Goal: Transaction & Acquisition: Purchase product/service

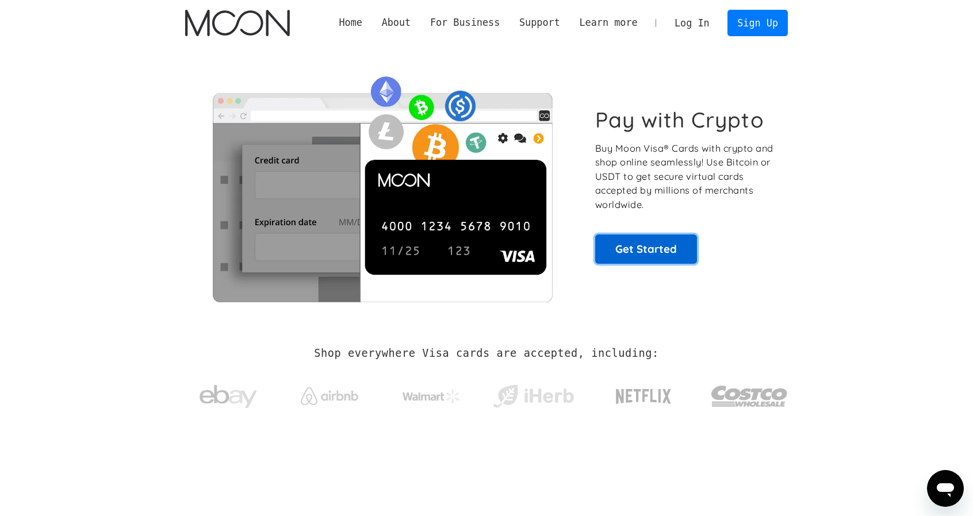
click at [647, 245] on link "Get Started" at bounding box center [646, 249] width 102 height 29
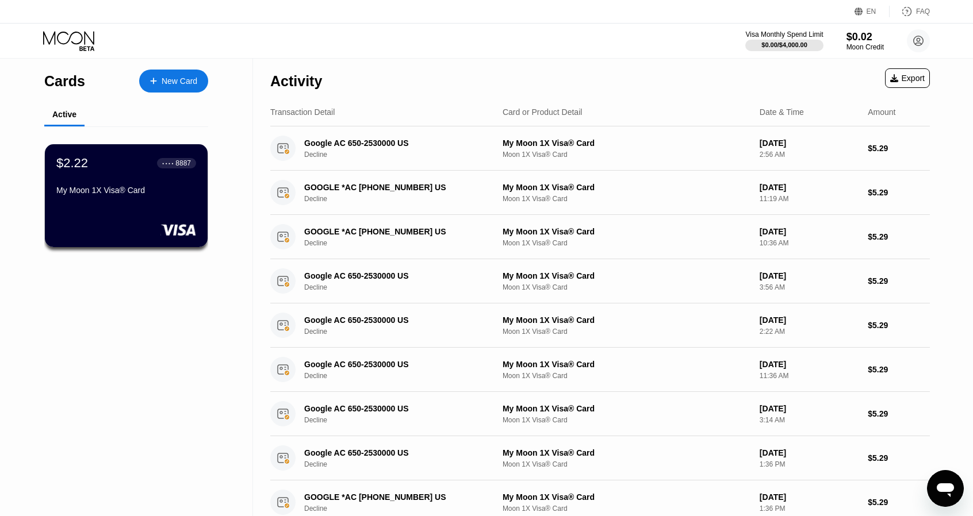
click at [172, 82] on div "New Card" at bounding box center [180, 81] width 36 height 10
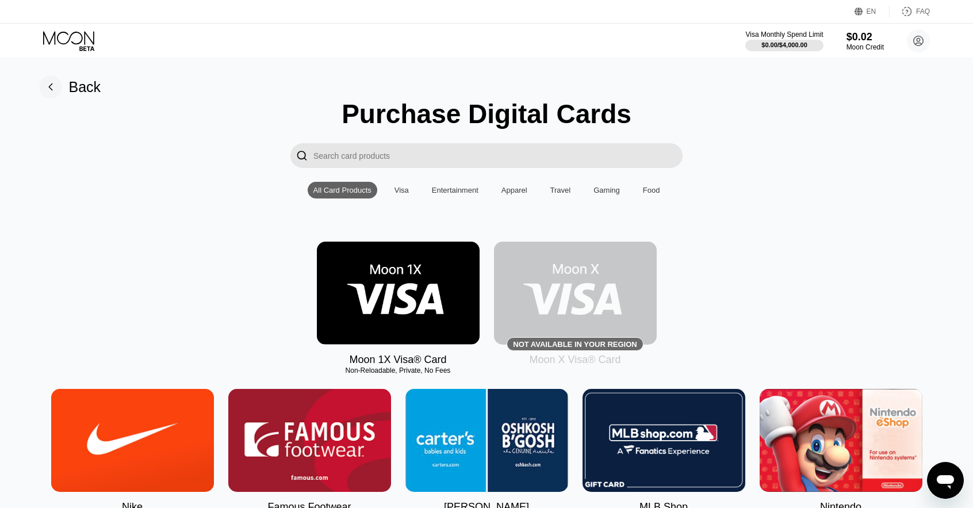
click at [548, 290] on img at bounding box center [575, 292] width 163 height 103
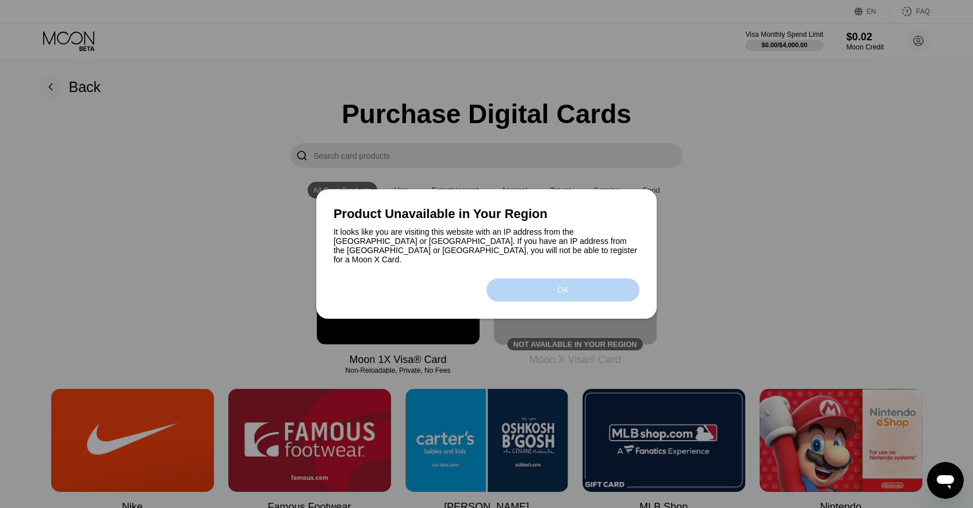
click at [612, 291] on div "OK" at bounding box center [562, 289] width 153 height 23
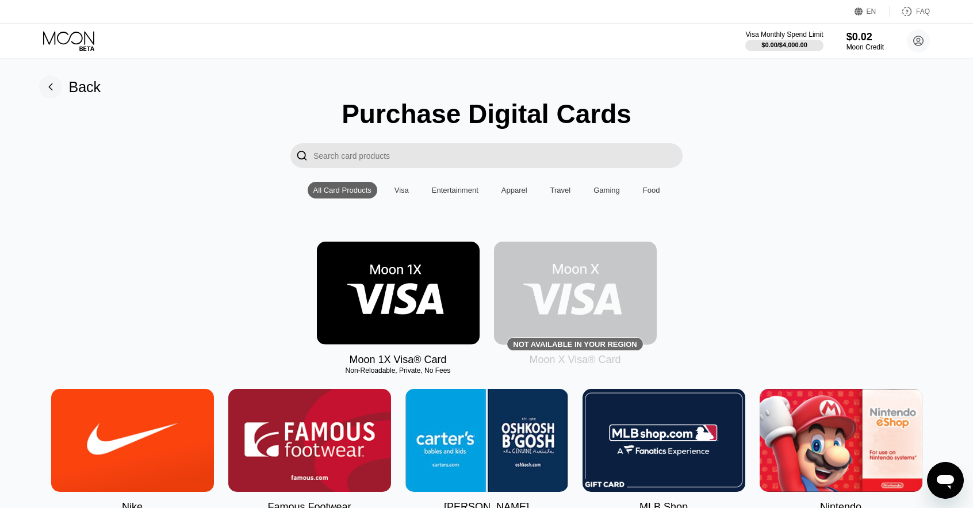
click at [388, 336] on img at bounding box center [398, 292] width 163 height 103
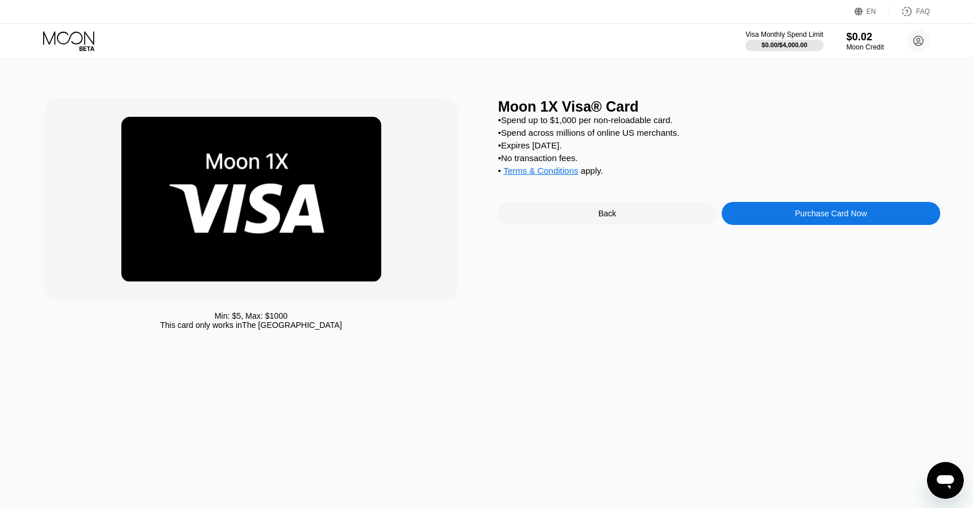
click at [788, 221] on div "Purchase Card Now" at bounding box center [830, 213] width 218 height 23
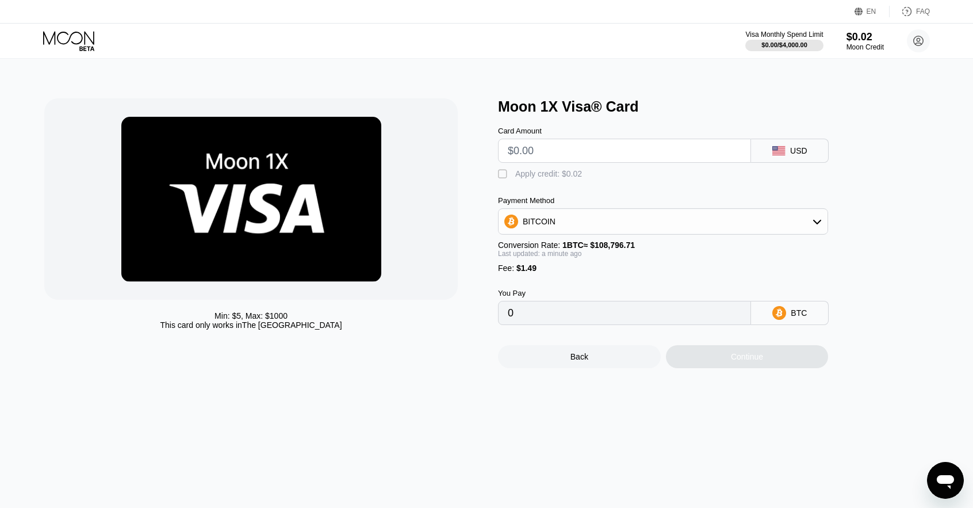
click at [575, 162] on input "text" at bounding box center [624, 150] width 233 height 23
type input "$1"
type input "0.00002289"
type input "$10"
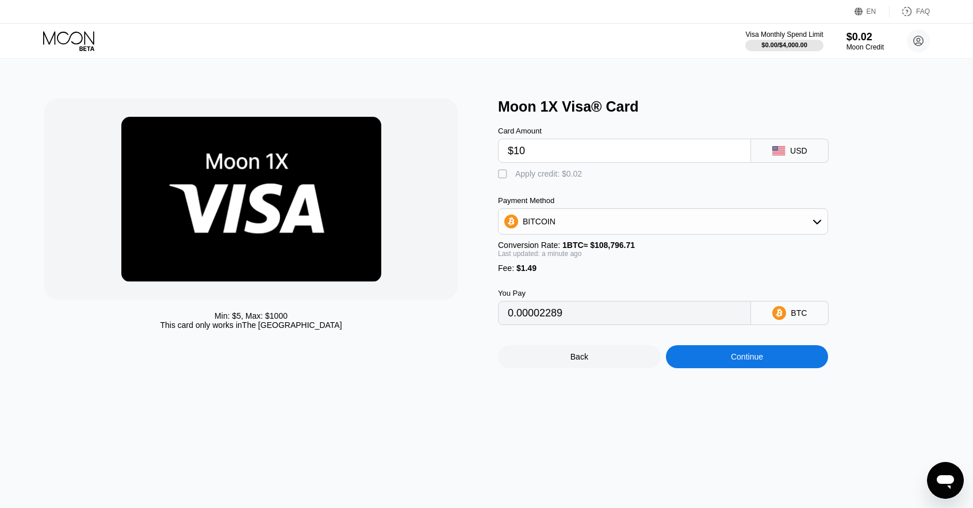
type input "0.00010561"
type input "$10"
click at [552, 221] on div "BITCOIN" at bounding box center [662, 221] width 329 height 23
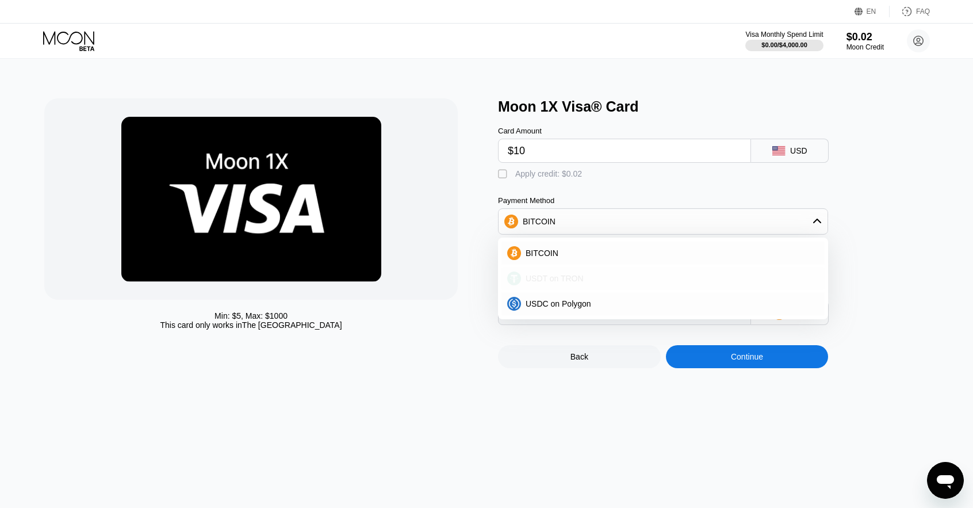
click at [575, 283] on span "USDT on TRON" at bounding box center [554, 278] width 58 height 9
type input "11.61"
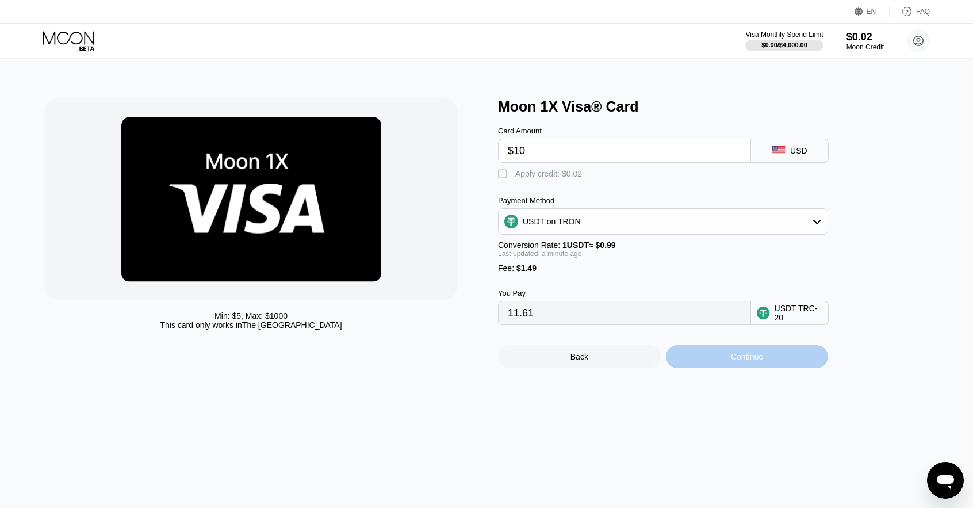
click at [716, 368] on div "Continue" at bounding box center [747, 356] width 163 height 23
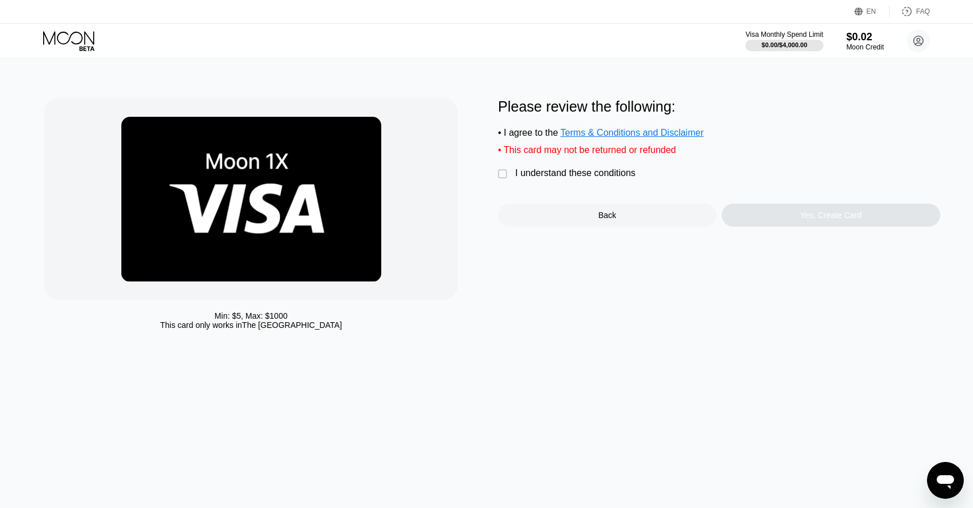
click at [508, 180] on div "" at bounding box center [503, 173] width 11 height 11
click at [808, 220] on div "Yes, Create Card" at bounding box center [831, 214] width 62 height 9
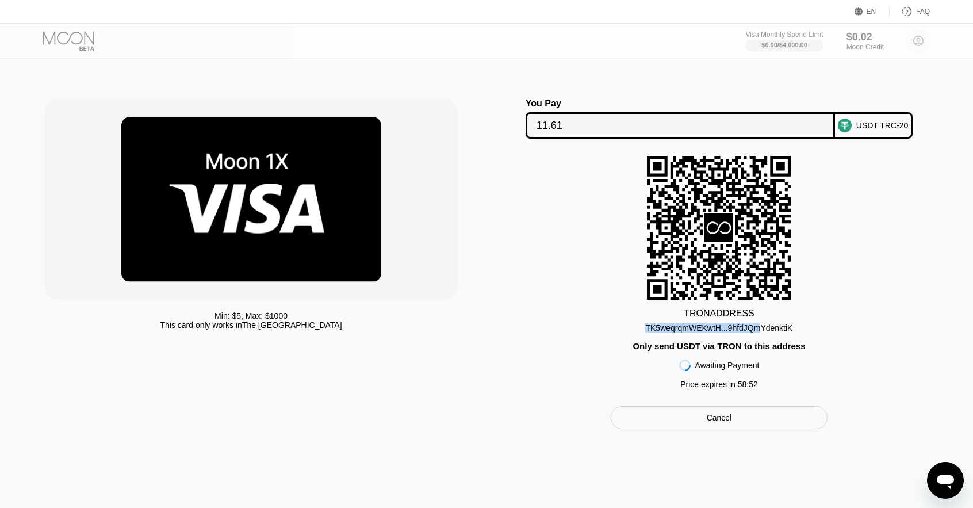
drag, startPoint x: 650, startPoint y: 332, endPoint x: 760, endPoint y: 334, distance: 110.4
click at [760, 332] on div "TK5weqrqmWEKwtH...9hfdJQmYdenktiK" at bounding box center [718, 327] width 147 height 9
click at [835, 328] on div "TRON ADDRESS TK5weqrqmWEKwtH...9hfdJQmYdenktiK Only send USDT via TRON to this …" at bounding box center [719, 275] width 442 height 239
click at [771, 332] on div "TK5weqrqmWEKwtH...9hfdJQmYdenktiK" at bounding box center [718, 327] width 147 height 9
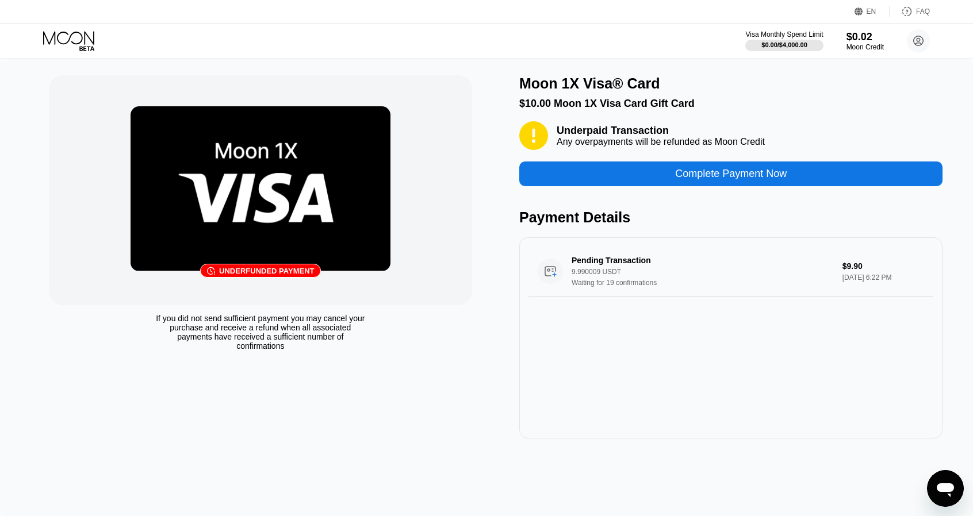
drag, startPoint x: 625, startPoint y: 377, endPoint x: 641, endPoint y: 384, distance: 17.7
click at [641, 384] on div "Pending Transaction 9.990009 USDT Waiting for 19 confirmations $9.90 [DATE] 6:2…" at bounding box center [730, 337] width 423 height 201
click at [638, 380] on div "Pending Transaction 9.990009 USDT Waiting for 19 confirmations $9.90 [DATE] 6:2…" at bounding box center [730, 337] width 423 height 201
drag, startPoint x: 656, startPoint y: 344, endPoint x: 645, endPoint y: 359, distance: 18.9
click at [645, 359] on div "Pending Transaction 9.990009 USDT Waiting for 19 confirmations $9.90 Sep 25, 20…" at bounding box center [730, 337] width 423 height 201
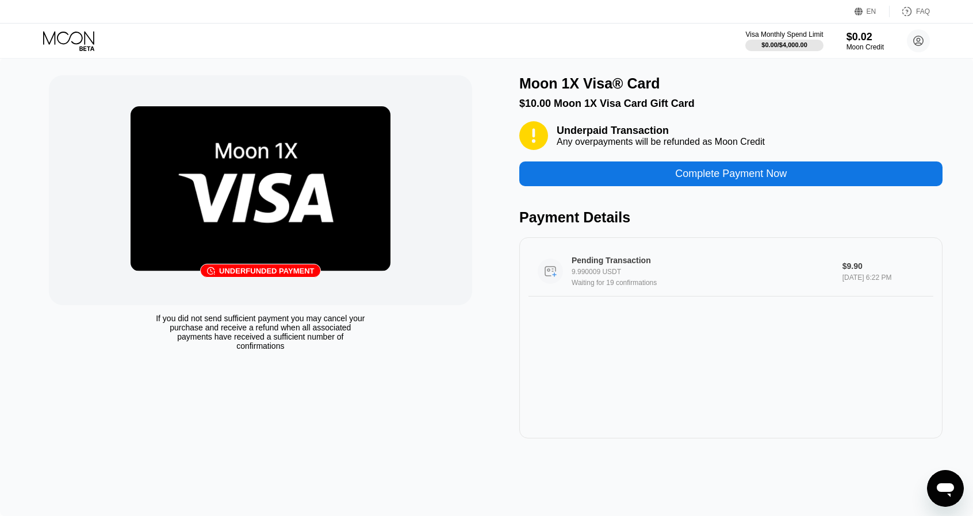
click at [643, 276] on div "9.990009 USDT" at bounding box center [704, 272] width 266 height 8
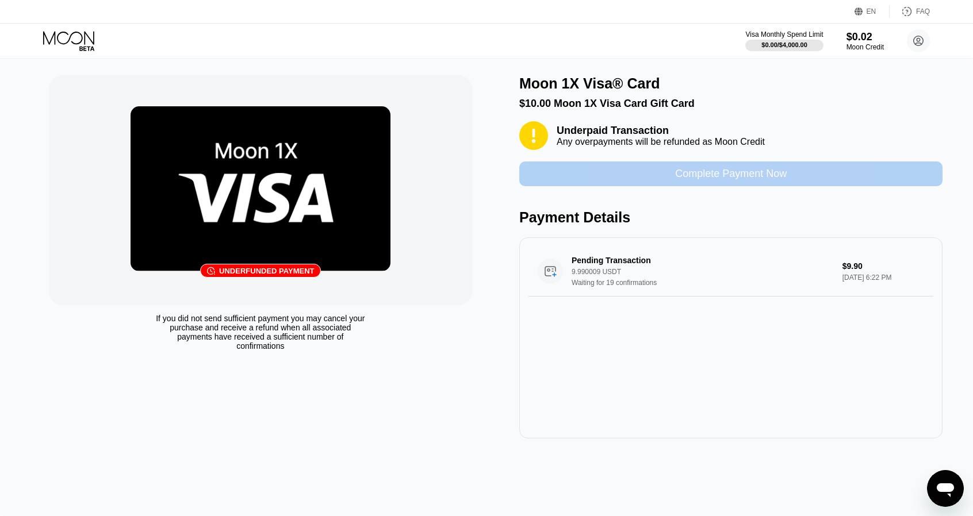
click at [674, 180] on div "Complete Payment Now" at bounding box center [730, 174] width 423 height 25
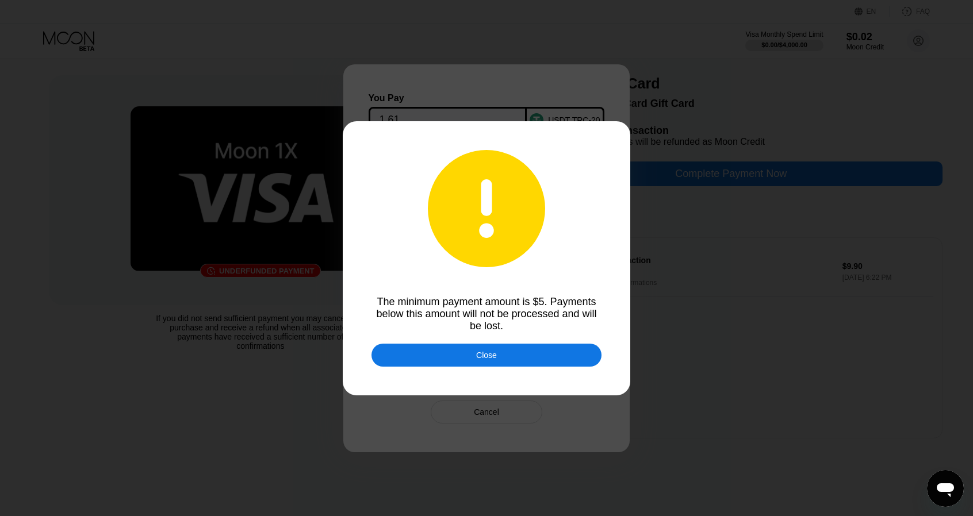
click at [493, 363] on div "Close" at bounding box center [486, 355] width 230 height 23
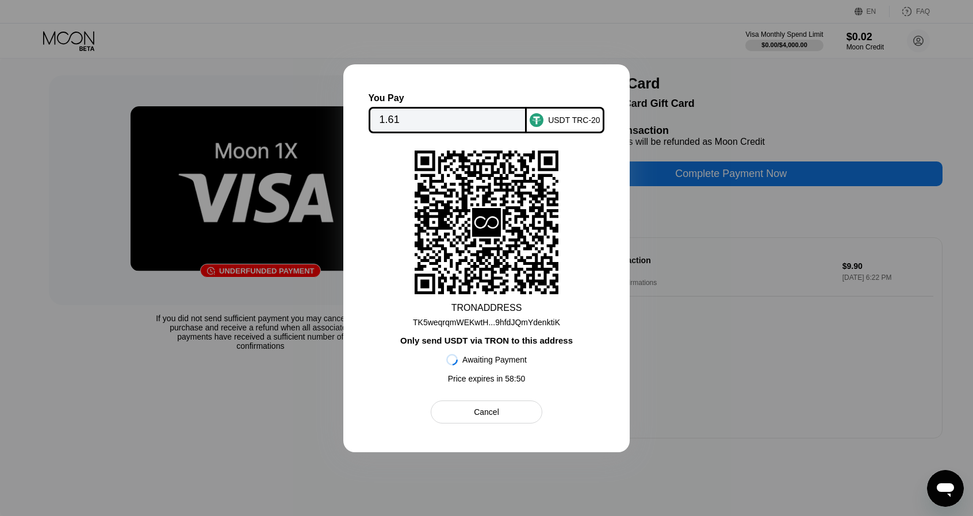
click at [679, 385] on div at bounding box center [486, 258] width 973 height 516
click at [230, 82] on div at bounding box center [486, 258] width 973 height 516
click at [477, 417] on div "Cancel" at bounding box center [486, 412] width 25 height 10
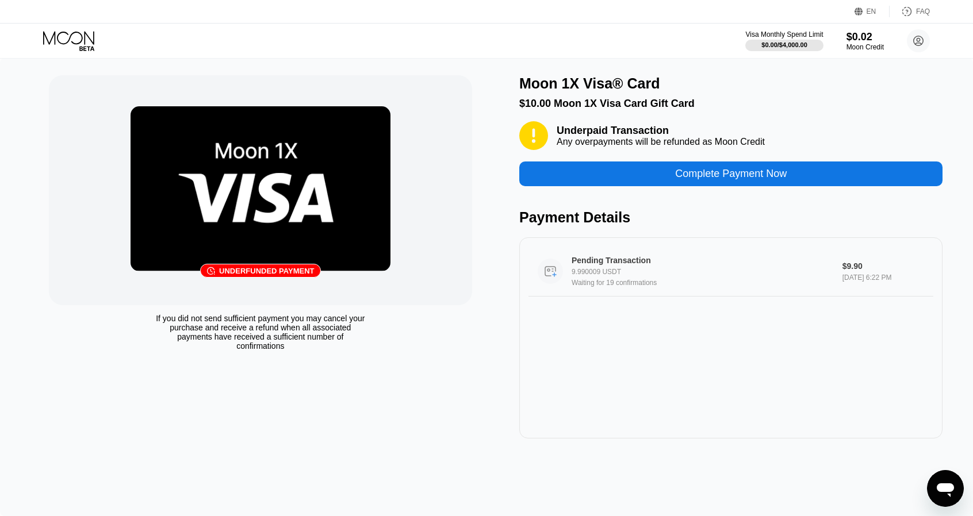
click at [649, 287] on div "Waiting for 19 confirmations" at bounding box center [704, 283] width 266 height 8
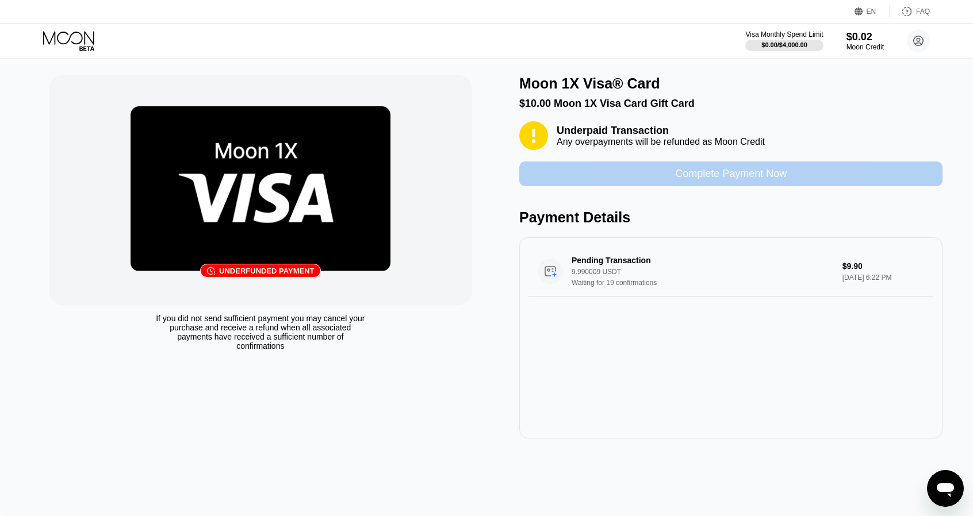
click at [703, 172] on div "Complete Payment Now" at bounding box center [731, 173] width 112 height 13
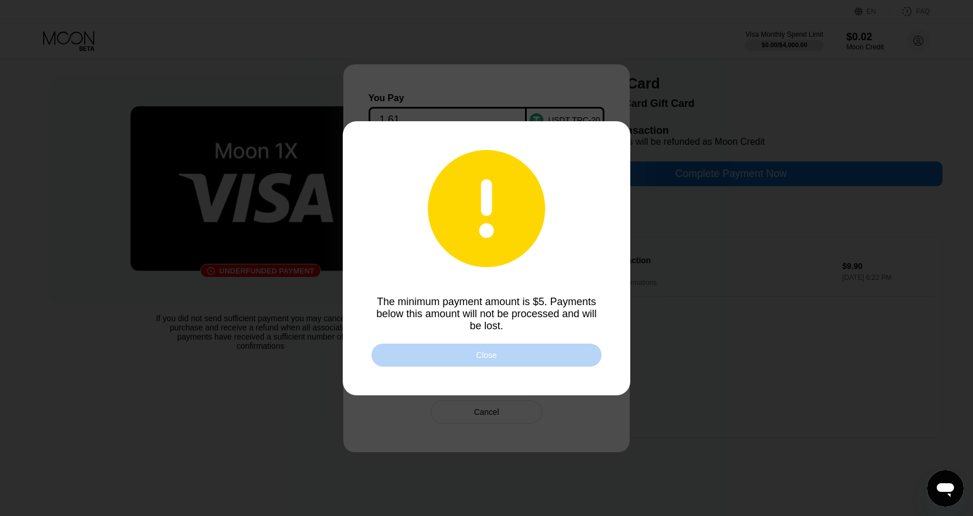
click at [556, 351] on div "Close" at bounding box center [486, 355] width 230 height 23
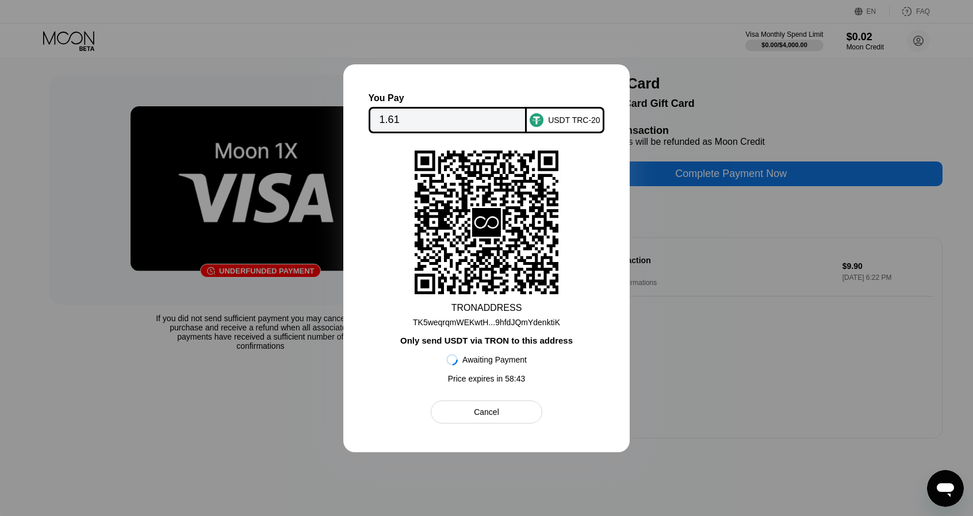
click at [515, 418] on div "Cancel" at bounding box center [486, 412] width 111 height 23
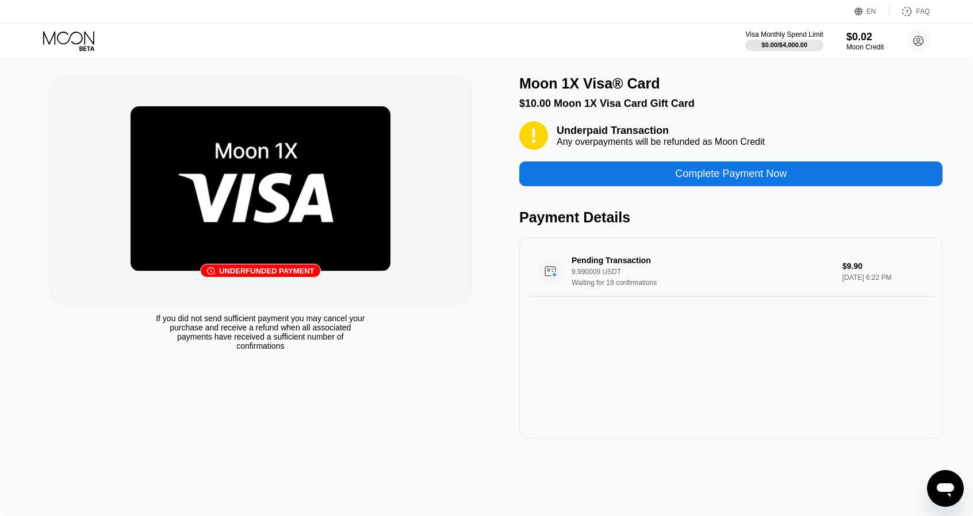
click at [547, 386] on div "Pending Transaction 9.990009 USDT Waiting for 19 confirmations $9.90 Sep 25, 20…" at bounding box center [730, 337] width 423 height 201
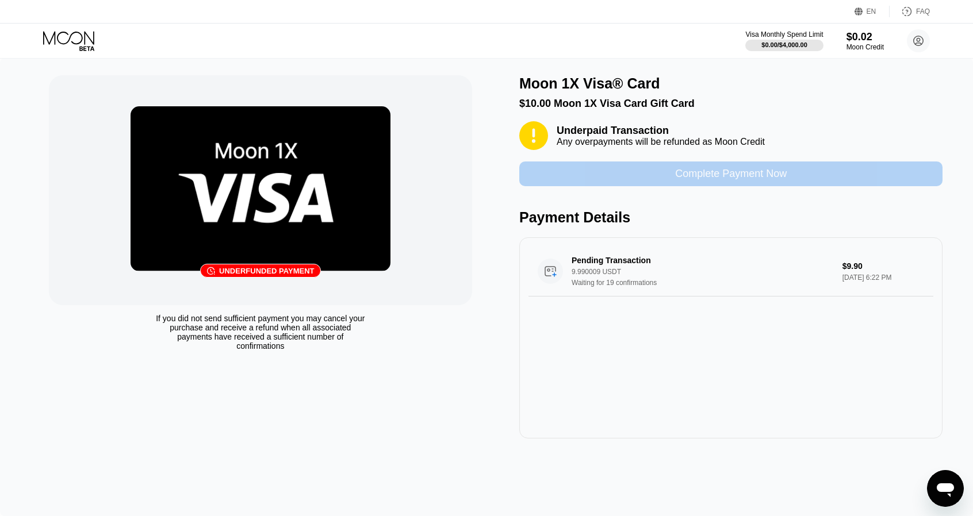
click at [583, 178] on div "Complete Payment Now" at bounding box center [730, 174] width 423 height 25
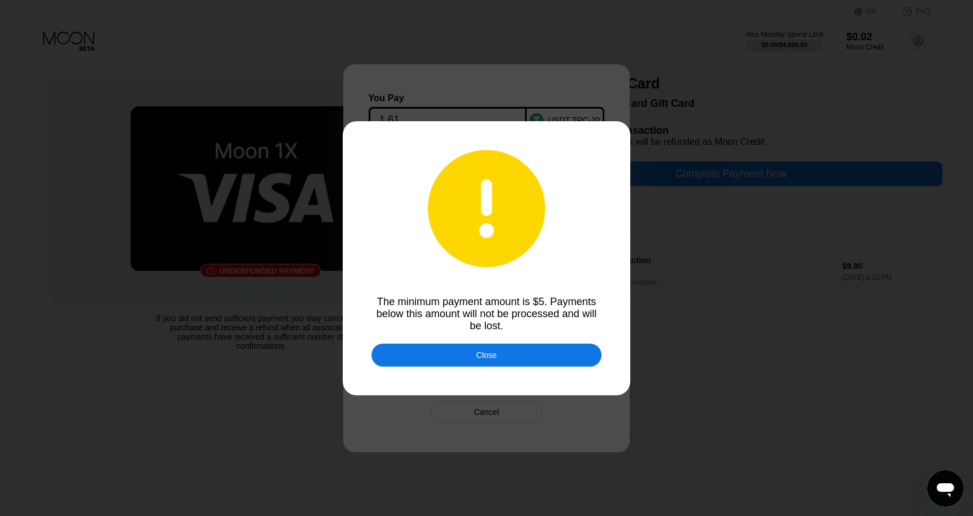
click at [481, 360] on div "Close" at bounding box center [486, 355] width 21 height 9
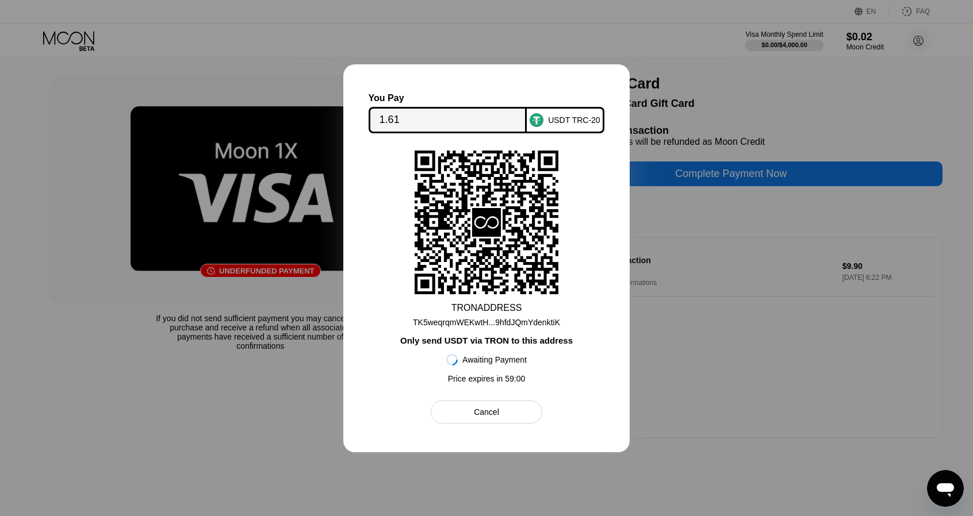
click at [452, 118] on input "1.61" at bounding box center [447, 120] width 137 height 23
click at [765, 367] on div at bounding box center [486, 258] width 973 height 516
click at [497, 417] on div "Cancel" at bounding box center [486, 412] width 25 height 10
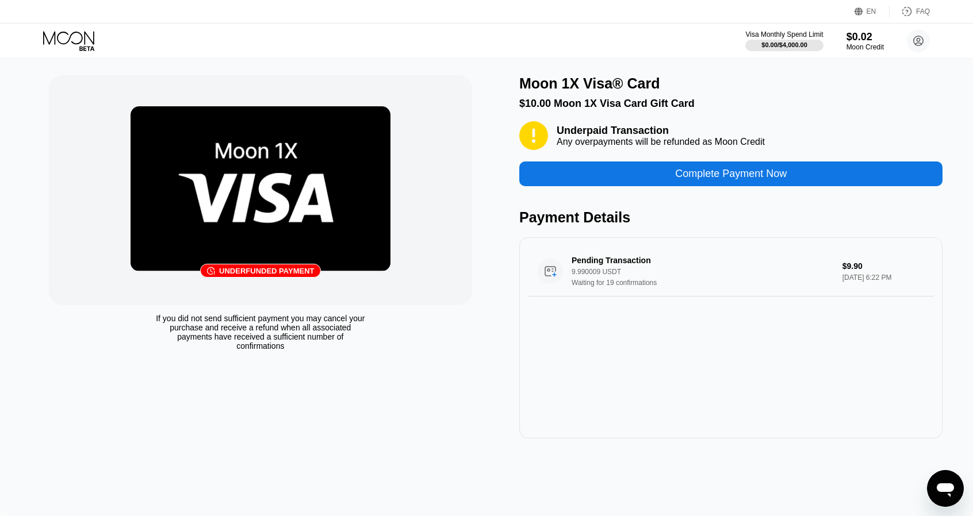
click at [669, 174] on div "Complete Payment Now" at bounding box center [730, 174] width 423 height 25
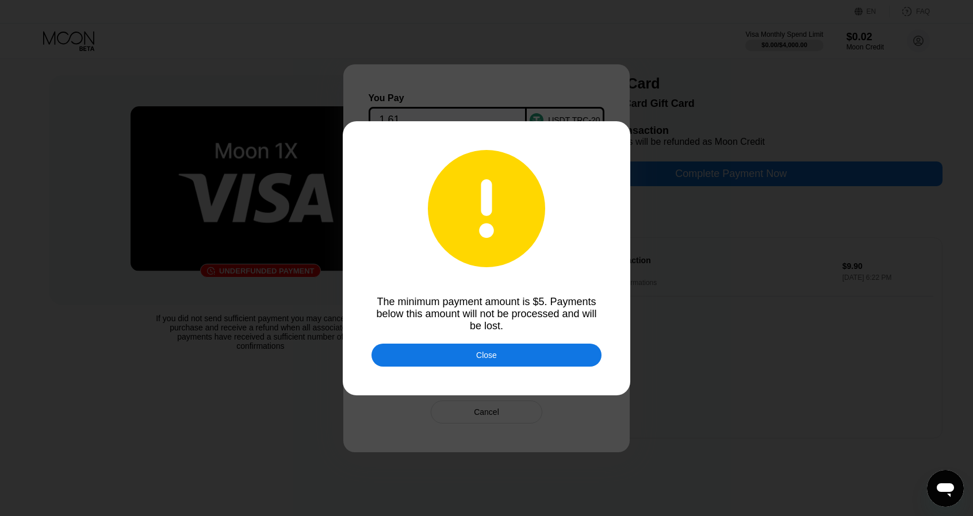
click at [467, 357] on div "Close" at bounding box center [486, 355] width 230 height 23
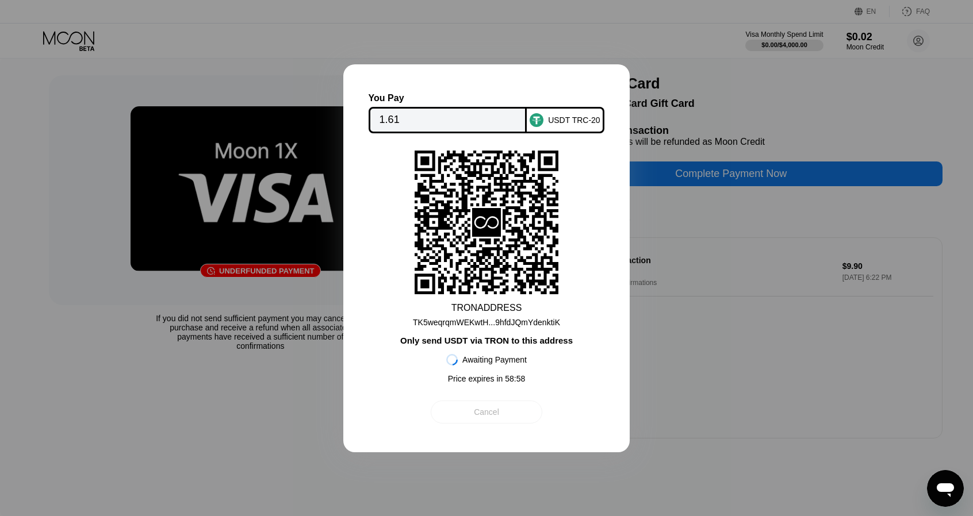
click at [485, 423] on div "Cancel" at bounding box center [486, 412] width 111 height 23
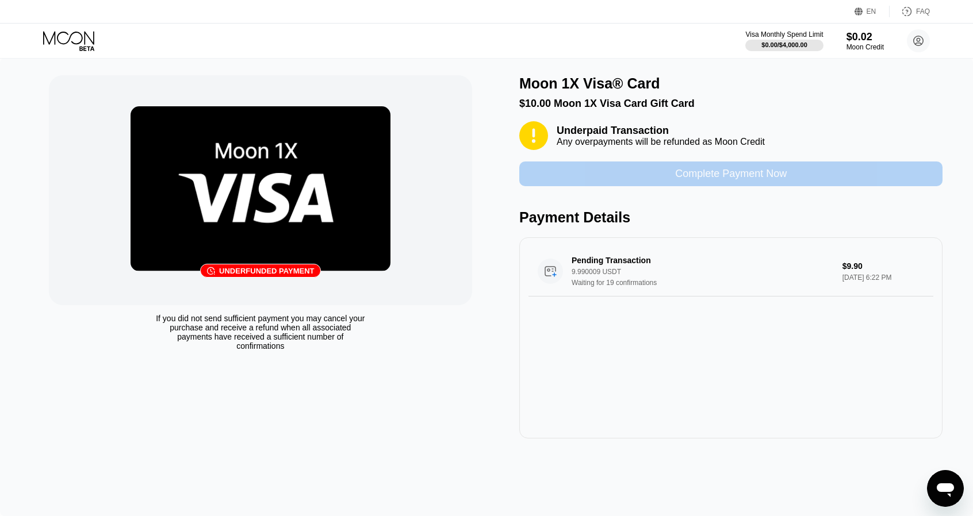
click at [643, 179] on div "Complete Payment Now" at bounding box center [730, 174] width 423 height 25
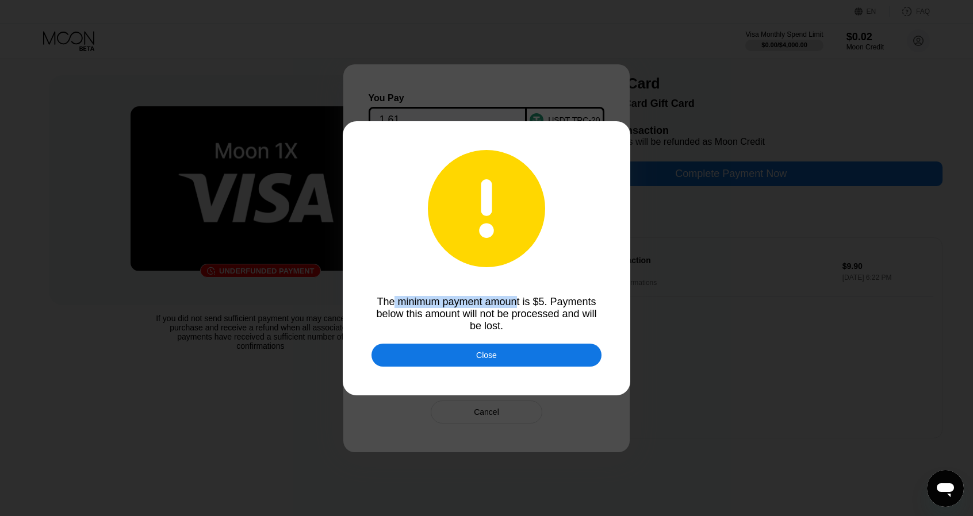
drag, startPoint x: 392, startPoint y: 306, endPoint x: 519, endPoint y: 298, distance: 127.3
click at [519, 298] on div "The minimum payment amount is $5. Payments below this amount will not be proces…" at bounding box center [486, 314] width 230 height 36
drag, startPoint x: 551, startPoint y: 313, endPoint x: 445, endPoint y: 313, distance: 105.8
click at [445, 313] on div "The minimum payment amount is $5. Payments below this amount will not be proces…" at bounding box center [486, 314] width 230 height 36
drag, startPoint x: 387, startPoint y: 303, endPoint x: 461, endPoint y: 301, distance: 74.2
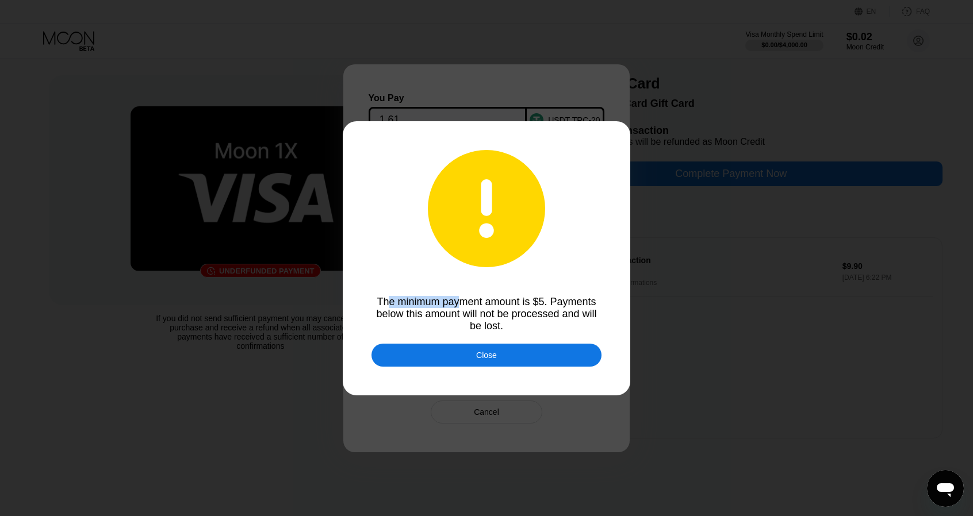
click at [461, 301] on div "The minimum payment amount is $5. Payments below this amount will not be proces…" at bounding box center [486, 314] width 230 height 36
drag, startPoint x: 391, startPoint y: 309, endPoint x: 497, endPoint y: 314, distance: 105.9
click at [471, 311] on div "The minimum payment amount is $5. Payments below this amount will not be proces…" at bounding box center [486, 314] width 230 height 36
click at [525, 319] on div "The minimum payment amount is $5. Payments below this amount will not be proces…" at bounding box center [486, 314] width 230 height 36
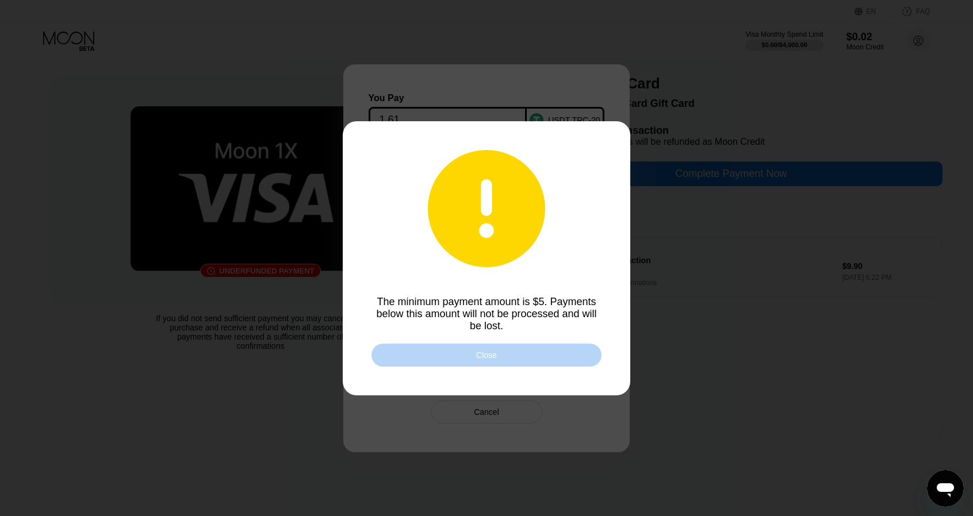
drag, startPoint x: 484, startPoint y: 351, endPoint x: 478, endPoint y: 349, distance: 6.4
click at [483, 354] on div "Close" at bounding box center [486, 355] width 230 height 23
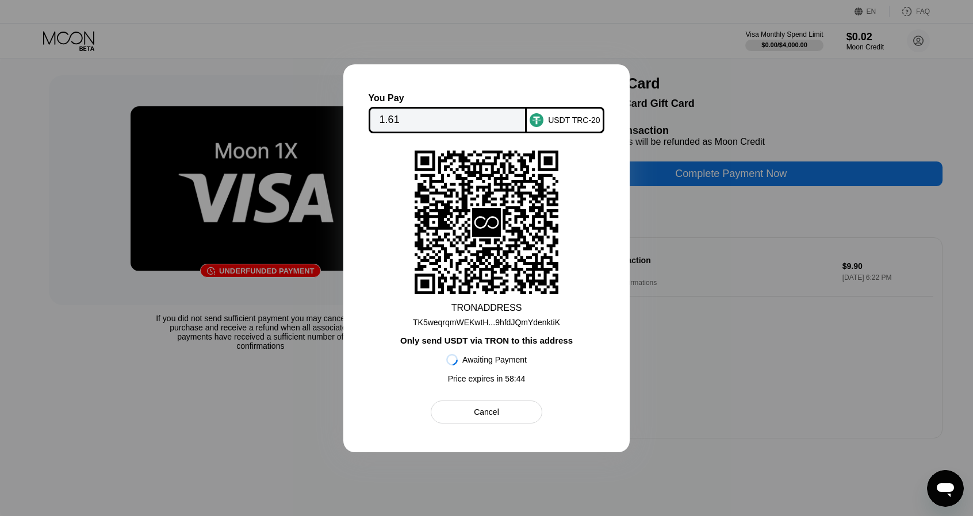
click at [485, 417] on div "Cancel" at bounding box center [486, 412] width 25 height 10
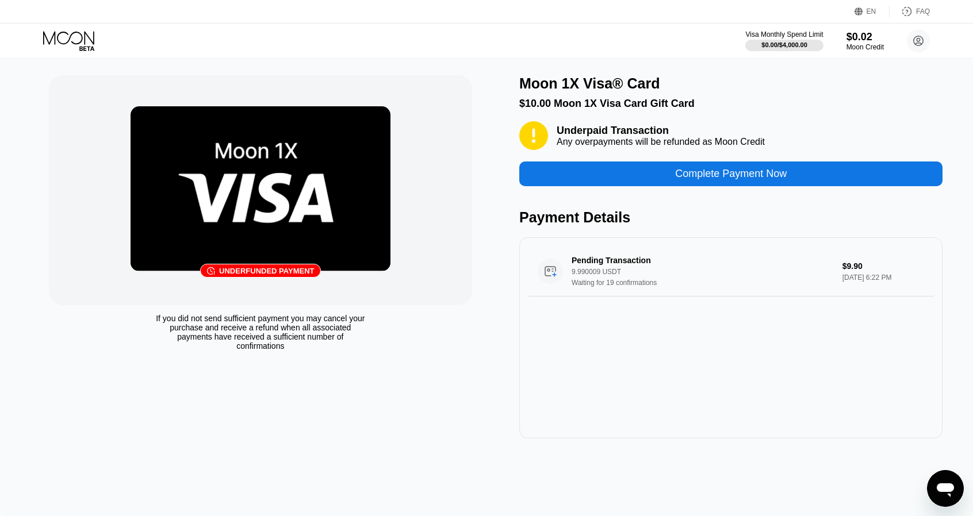
click at [631, 397] on div "Pending Transaction 9.990009 USDT Waiting for 19 confirmations $9.90 Sep 25, 20…" at bounding box center [730, 337] width 423 height 201
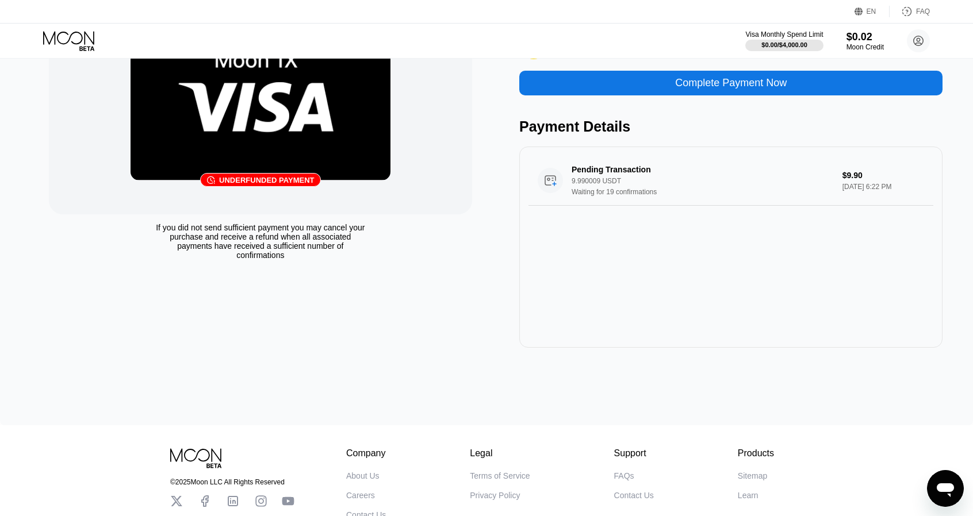
scroll to position [3, 0]
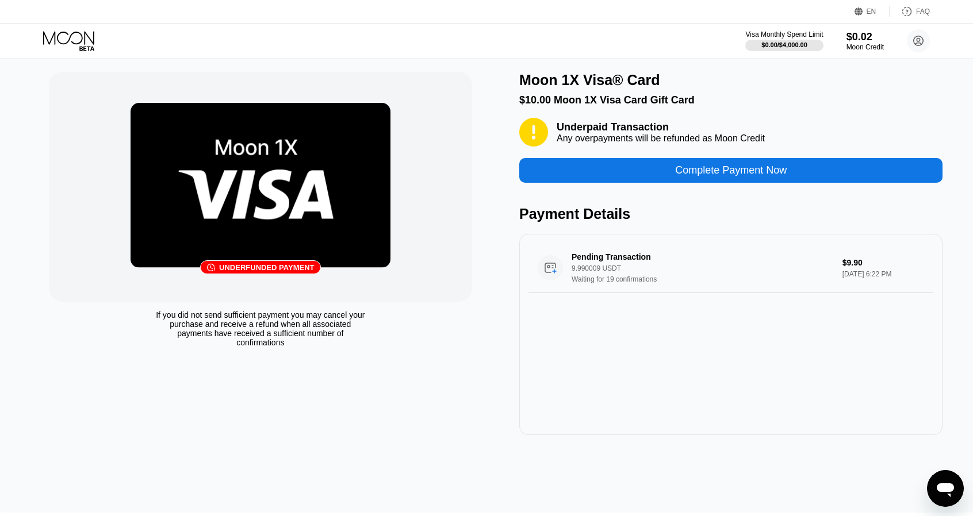
drag, startPoint x: 605, startPoint y: 354, endPoint x: 628, endPoint y: 390, distance: 43.4
click at [628, 390] on div "Pending Transaction 9.990009 USDT Waiting for 19 confirmations $9.90 Sep 25, 20…" at bounding box center [730, 334] width 423 height 201
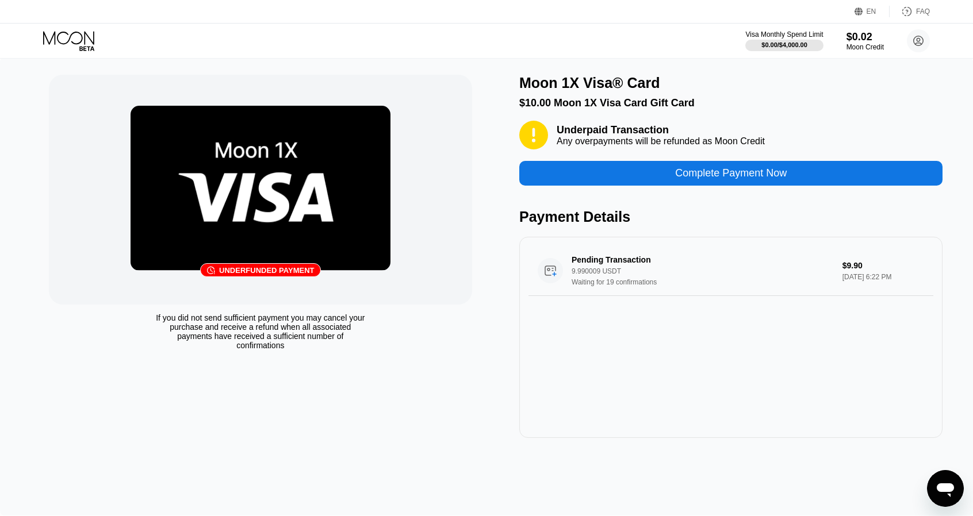
scroll to position [0, 0]
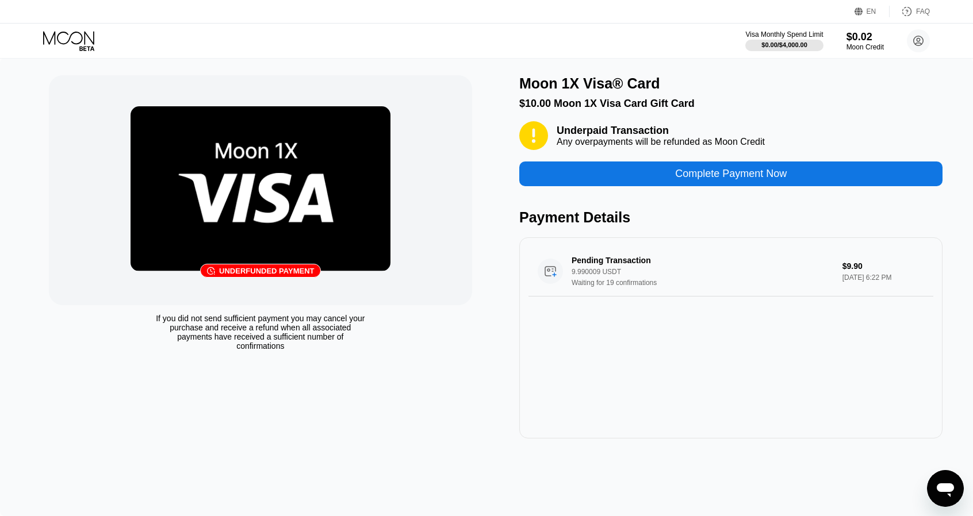
click at [592, 344] on div "Pending Transaction 9.990009 USDT Waiting for 19 confirmations $9.90 Sep 25, 20…" at bounding box center [730, 337] width 423 height 201
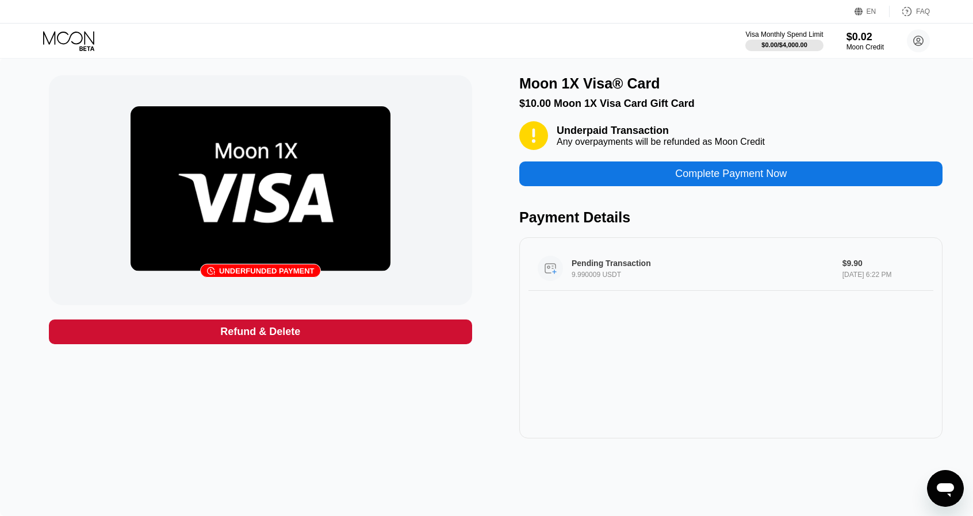
click at [764, 261] on div "Pending Transaction 9.990009 USDT $9.90 [DATE] 6:22 PM" at bounding box center [730, 269] width 405 height 44
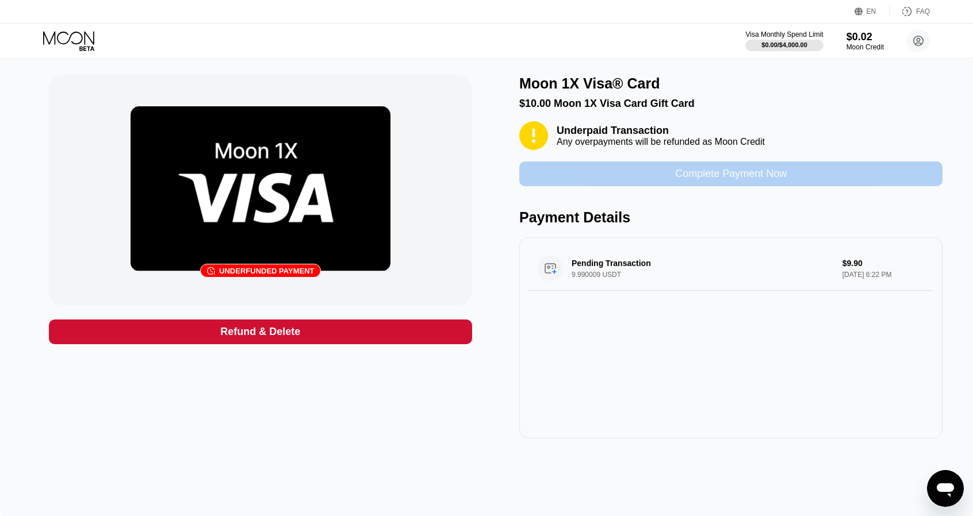
click at [695, 180] on div "Complete Payment Now" at bounding box center [731, 173] width 112 height 13
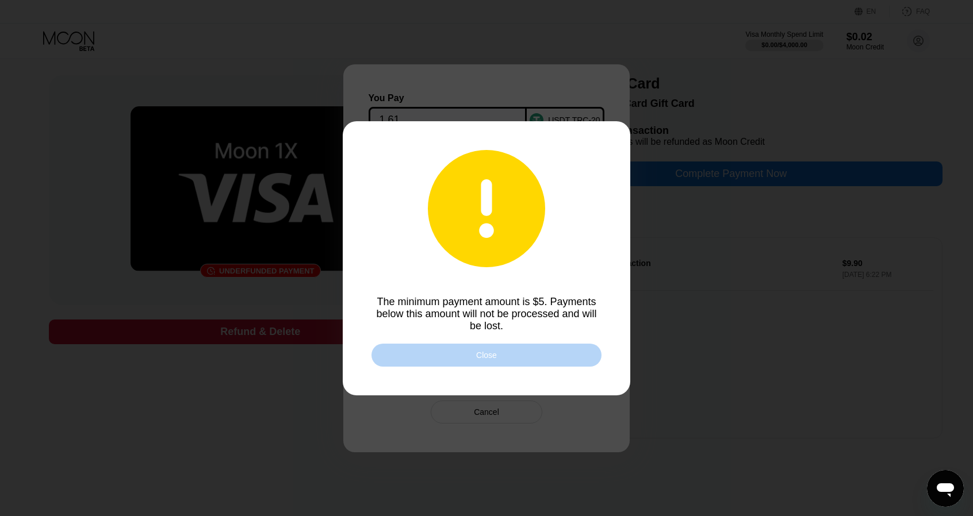
click at [560, 350] on div "Close" at bounding box center [486, 355] width 230 height 23
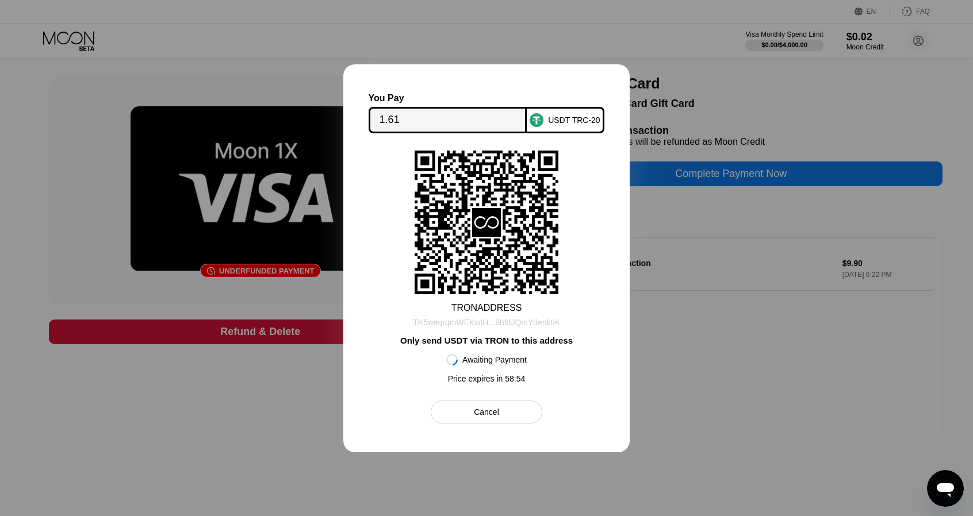
click at [491, 322] on div "TK5weqrqmWEKwtH...9hfdJQmYdenktiK" at bounding box center [486, 322] width 147 height 9
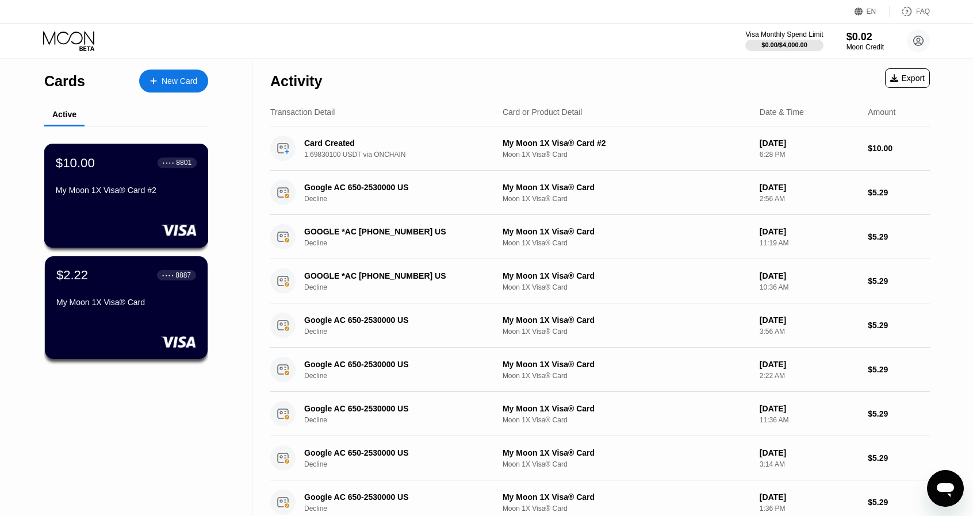
click at [130, 178] on div "$10.00 ● ● ● ● 8801 My Moon 1X Visa® Card #2" at bounding box center [126, 177] width 141 height 44
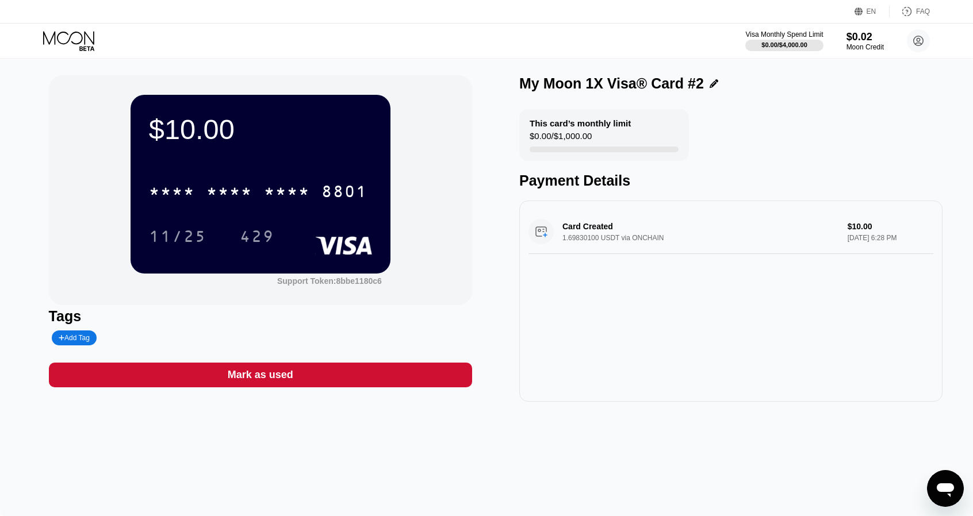
click at [861, 386] on div "Card Created 1.69830100 USDT via ONCHAIN $10.00 [DATE] 6:28 PM" at bounding box center [730, 301] width 423 height 201
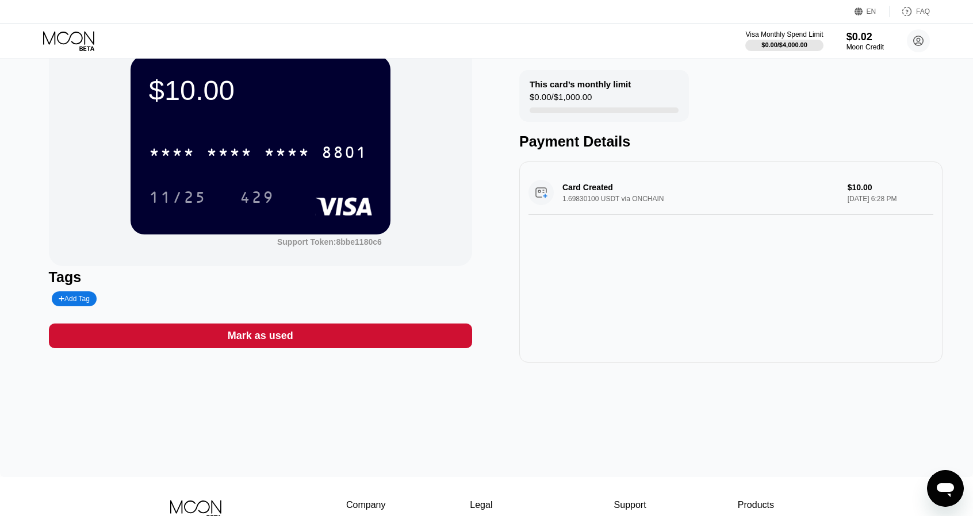
scroll to position [57, 0]
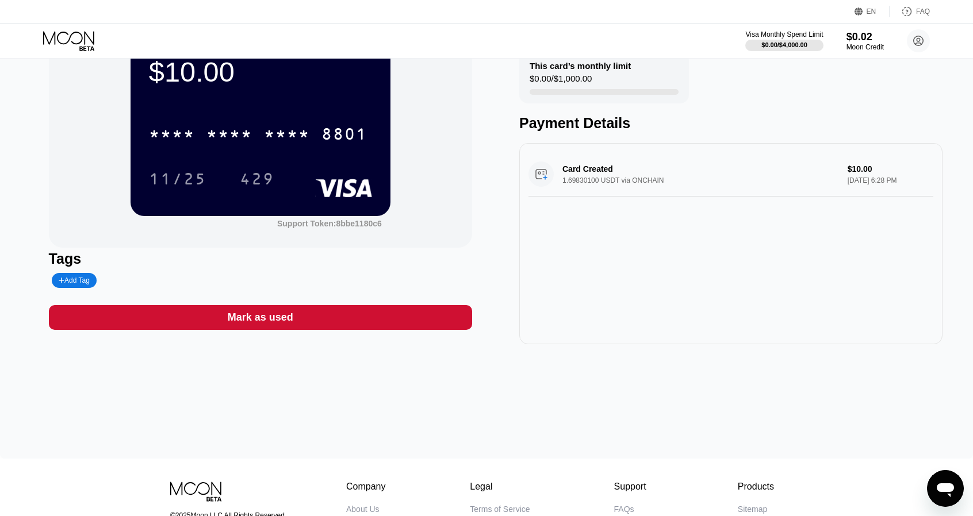
click at [687, 340] on div "Card Created 1.69830100 USDT via ONCHAIN $10.00 [DATE] 6:28 PM" at bounding box center [730, 243] width 423 height 201
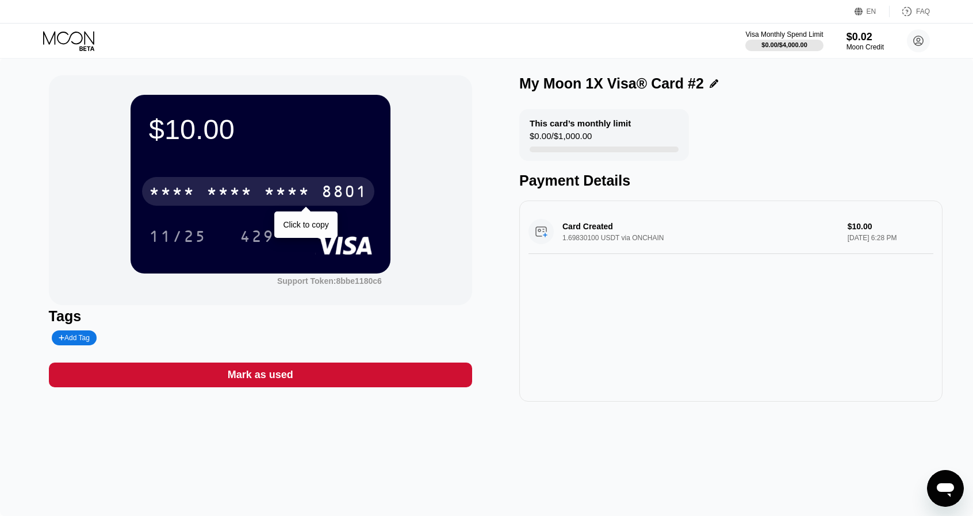
click at [318, 197] on div "* * * * * * * * * * * * 8801" at bounding box center [258, 191] width 232 height 29
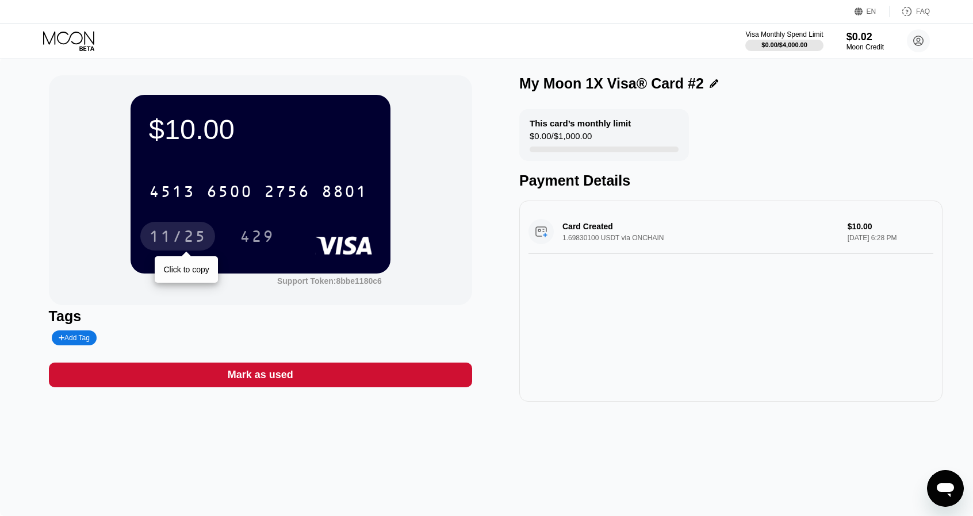
drag, startPoint x: 203, startPoint y: 236, endPoint x: 212, endPoint y: 235, distance: 8.2
click at [203, 236] on div "11/25" at bounding box center [177, 238] width 57 height 18
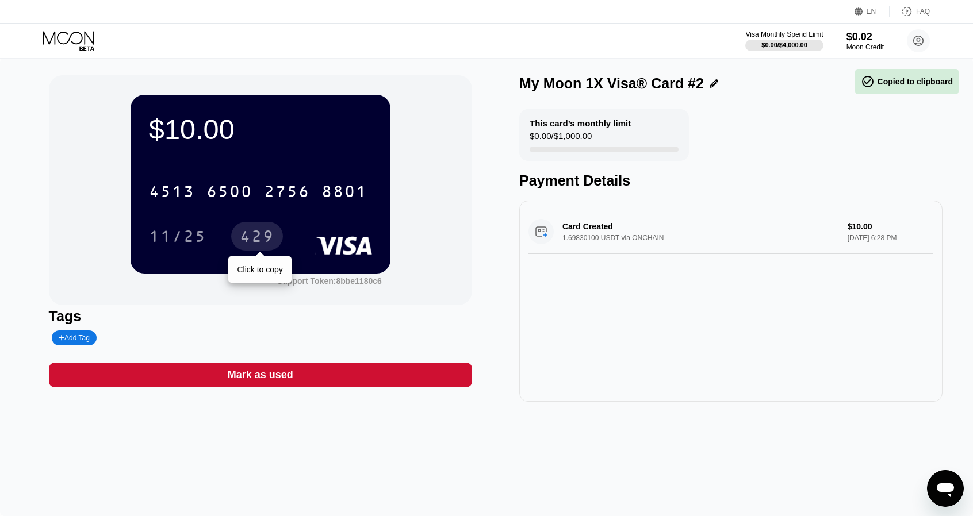
click at [246, 237] on div "429" at bounding box center [257, 238] width 34 height 18
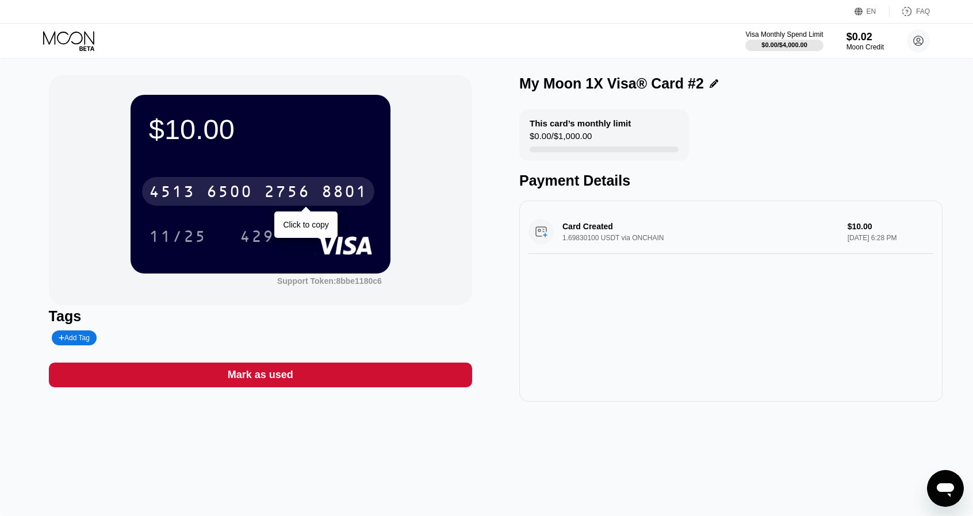
drag, startPoint x: 287, startPoint y: 185, endPoint x: 295, endPoint y: 185, distance: 8.1
click at [287, 185] on div "[CREDIT_CARD_NUMBER]" at bounding box center [258, 191] width 232 height 29
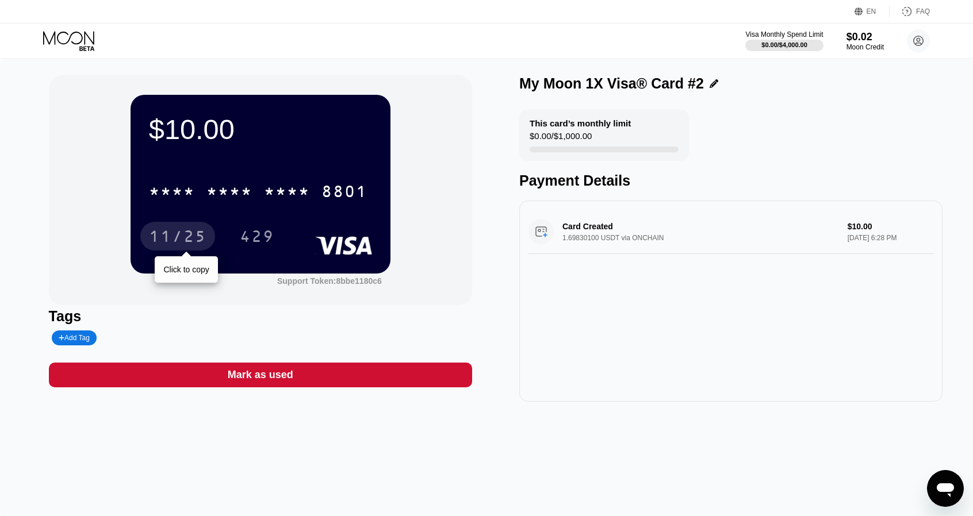
click at [184, 247] on div "11/25" at bounding box center [177, 238] width 57 height 18
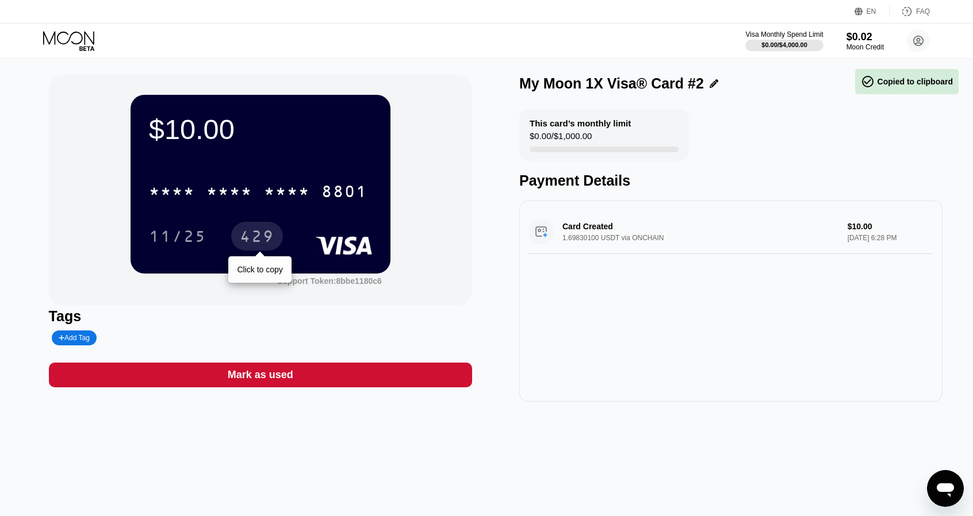
click at [251, 241] on div "429" at bounding box center [257, 238] width 34 height 18
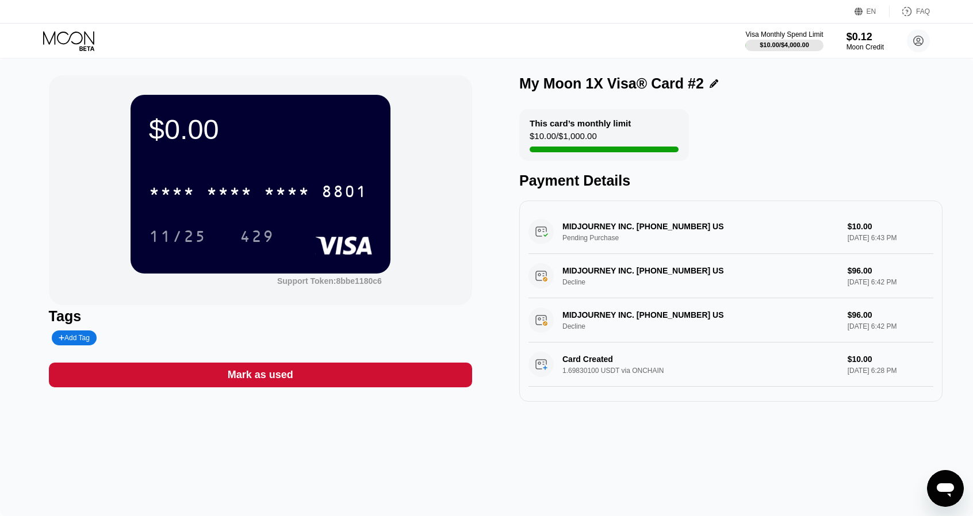
click at [575, 470] on div "$0.00 * * * * * * * * * * * * 8801 11/25 429 Support Token: 8bbe1180c6 Tags Add…" at bounding box center [486, 287] width 973 height 458
click at [74, 33] on icon at bounding box center [69, 41] width 53 height 20
